Goal: Check status: Check status

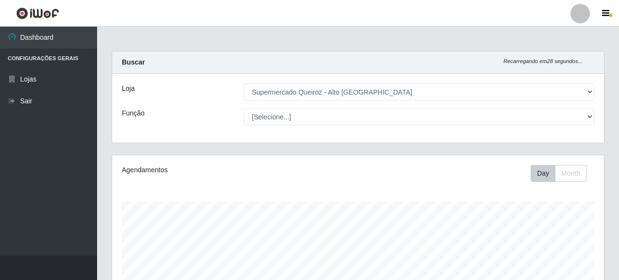
select select "496"
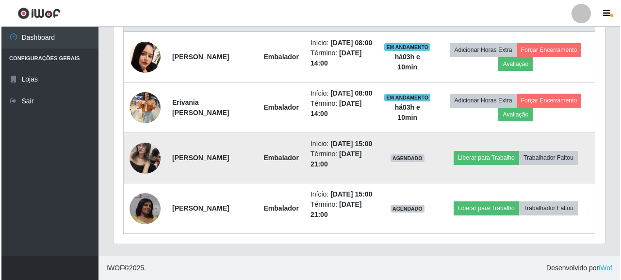
scroll to position [201, 492]
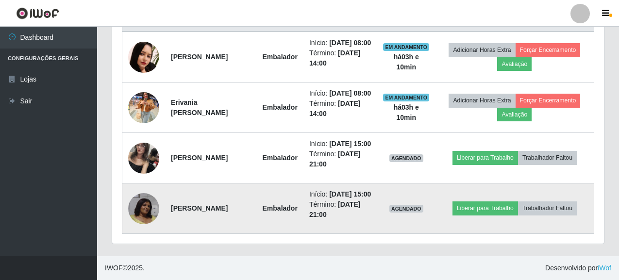
click at [141, 205] on img at bounding box center [143, 208] width 31 height 31
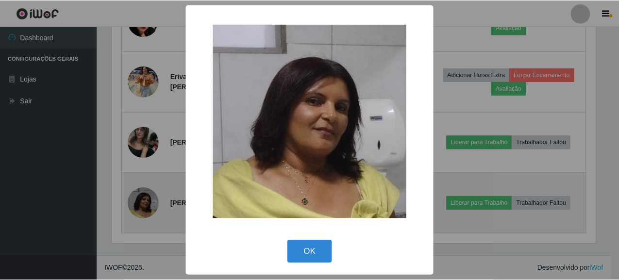
scroll to position [201, 486]
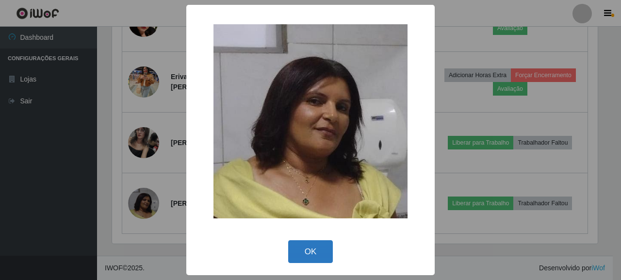
click at [317, 251] on button "OK" at bounding box center [310, 251] width 45 height 23
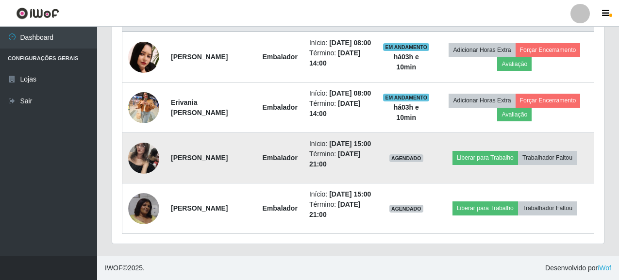
scroll to position [201, 492]
click at [138, 149] on img at bounding box center [143, 157] width 31 height 41
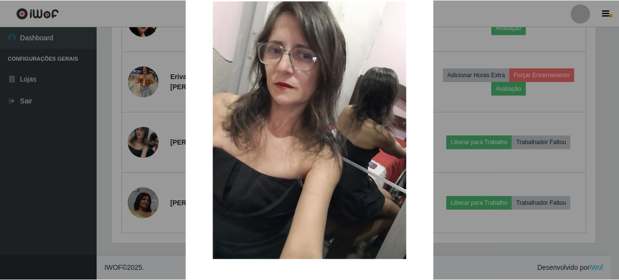
scroll to position [64, 0]
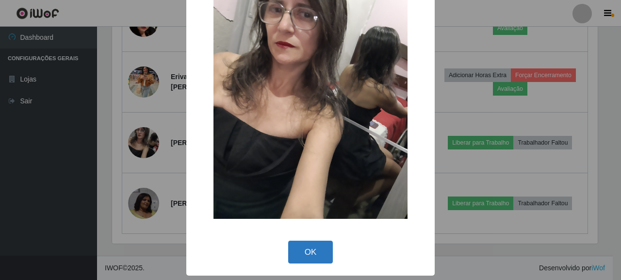
click at [303, 255] on button "OK" at bounding box center [310, 252] width 45 height 23
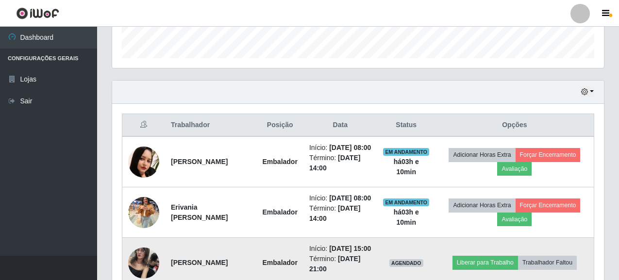
scroll to position [337, 0]
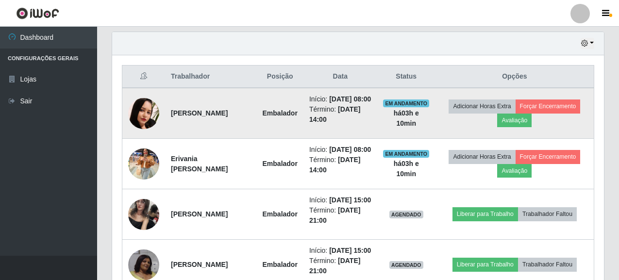
click at [138, 121] on img at bounding box center [143, 113] width 31 height 31
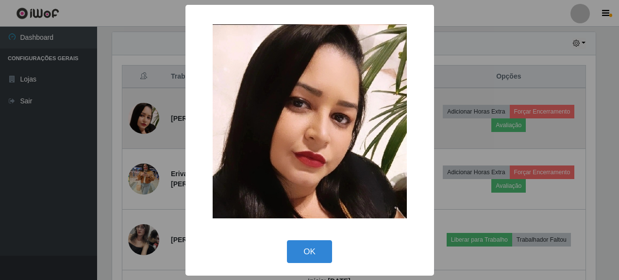
scroll to position [201, 486]
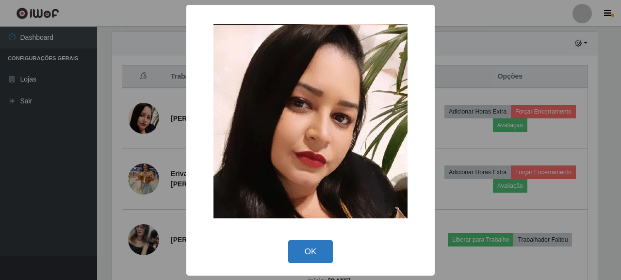
click at [319, 255] on button "OK" at bounding box center [310, 251] width 45 height 23
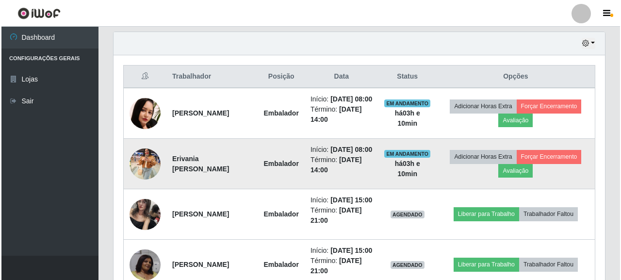
scroll to position [201, 492]
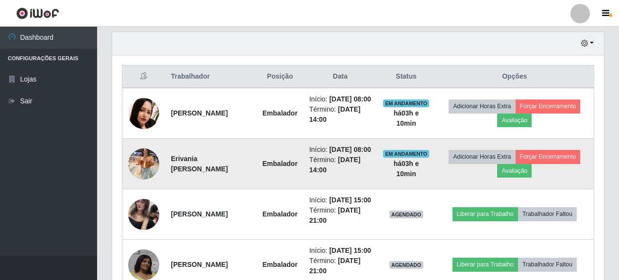
click at [144, 184] on img at bounding box center [143, 163] width 31 height 41
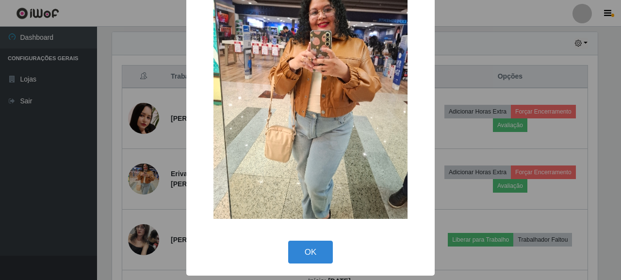
scroll to position [0, 0]
click at [312, 250] on button "OK" at bounding box center [310, 252] width 45 height 23
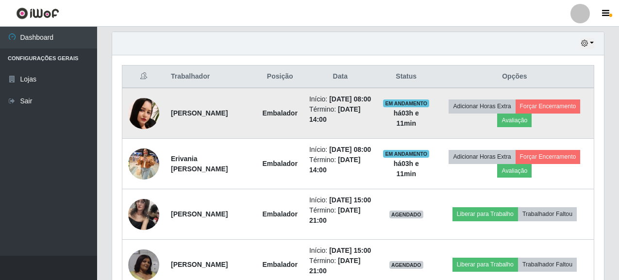
click at [133, 108] on img at bounding box center [143, 113] width 31 height 31
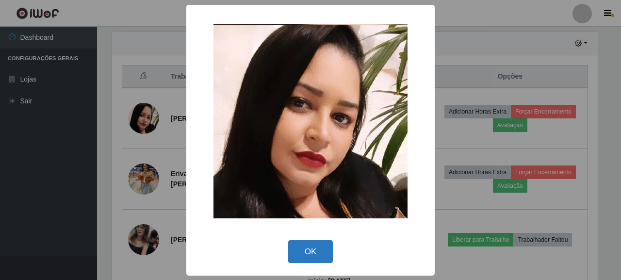
click at [318, 250] on button "OK" at bounding box center [310, 251] width 45 height 23
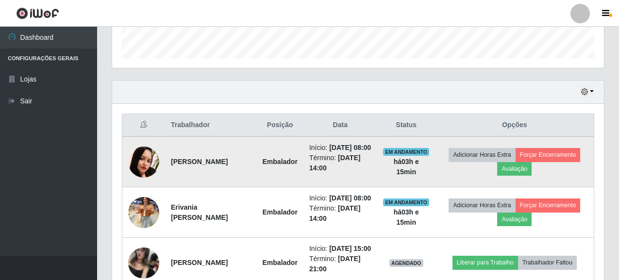
scroll to position [337, 0]
